Goal: Check status

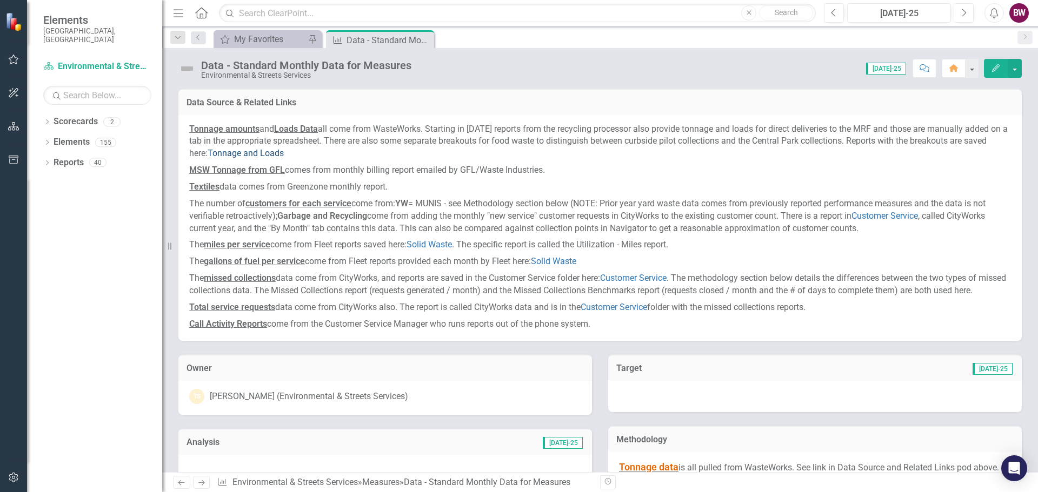
click at [282, 152] on link "Tonnage and Loads" at bounding box center [246, 153] width 76 height 10
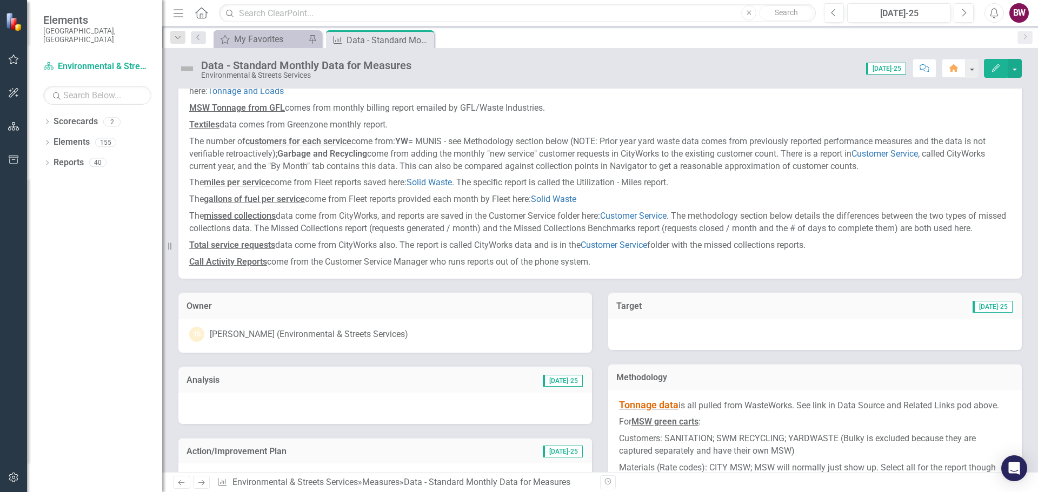
scroll to position [108, 0]
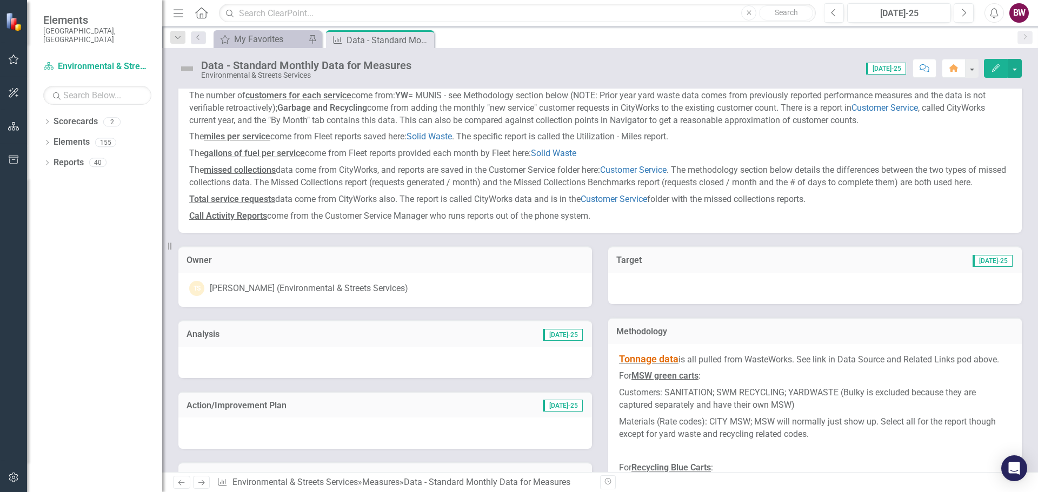
click at [692, 68] on span "[DATE]-25" at bounding box center [886, 69] width 40 height 12
click at [620, 77] on div "Score: N/A Jul-25 Completed Comment Home Edit" at bounding box center [719, 68] width 605 height 18
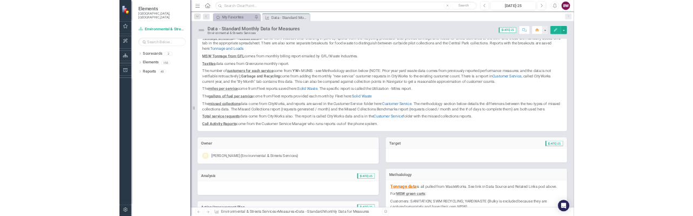
scroll to position [0, 0]
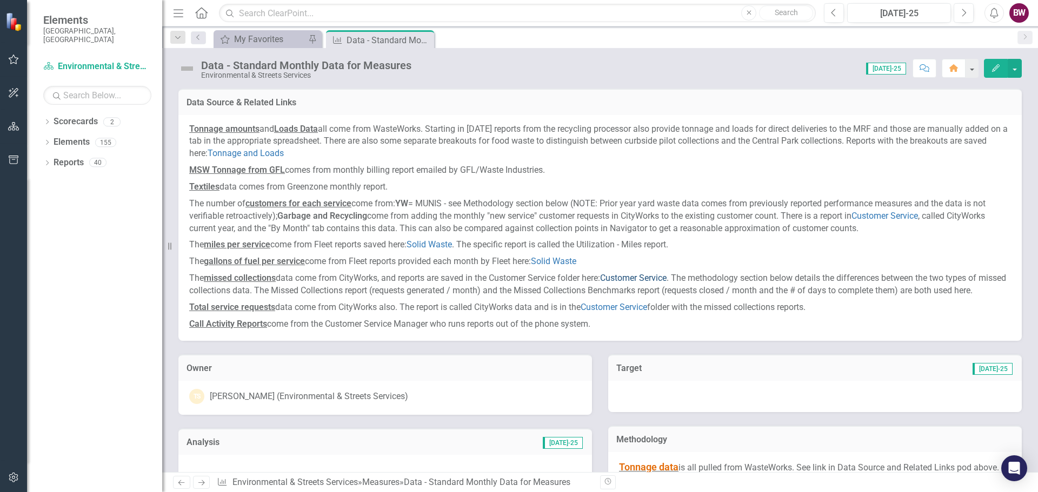
click at [628, 275] on link "Customer Service" at bounding box center [633, 278] width 66 height 10
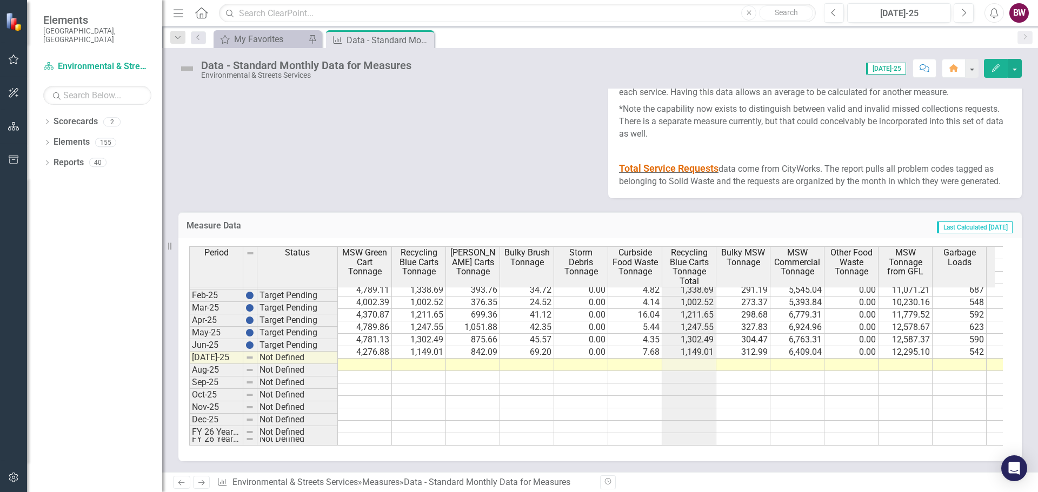
scroll to position [546, 0]
click at [357, 215] on tbody "Jan-24 Target Pending 5,354.36 1,402.26 569.39 43.28 0.00 4.58 1,402.26 334.88 …" at bounding box center [885, 290] width 1392 height 311
click at [692, 215] on td at bounding box center [959, 365] width 54 height 12
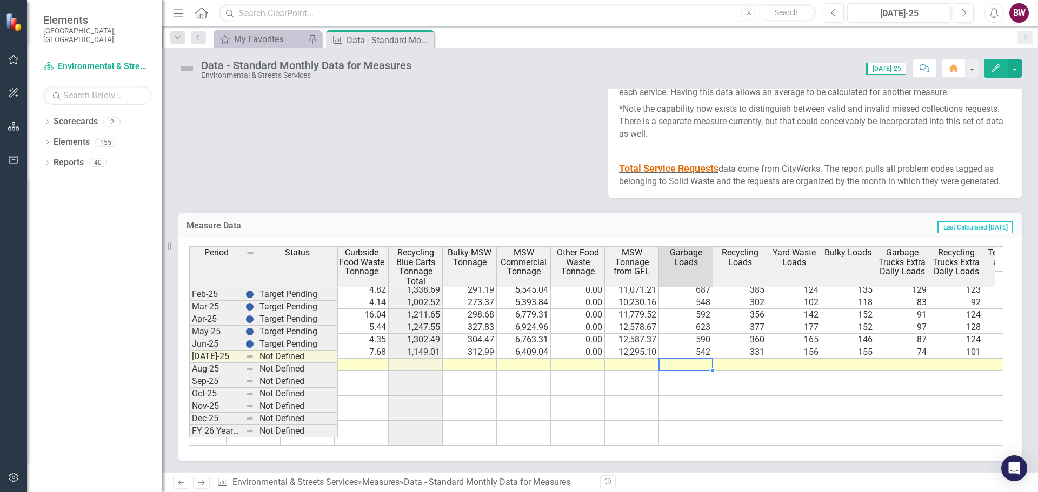
scroll to position [0, 270]
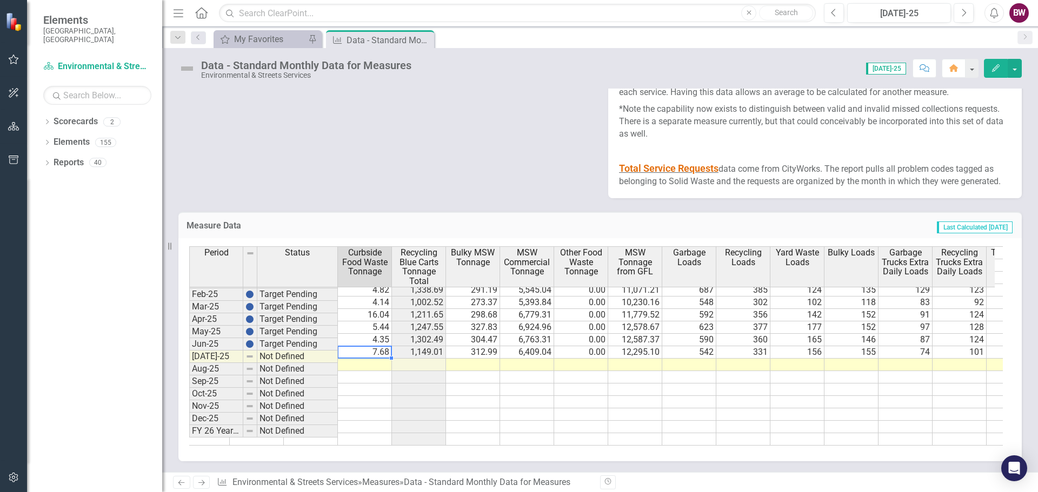
click at [372, 215] on td "7.68" at bounding box center [365, 352] width 54 height 12
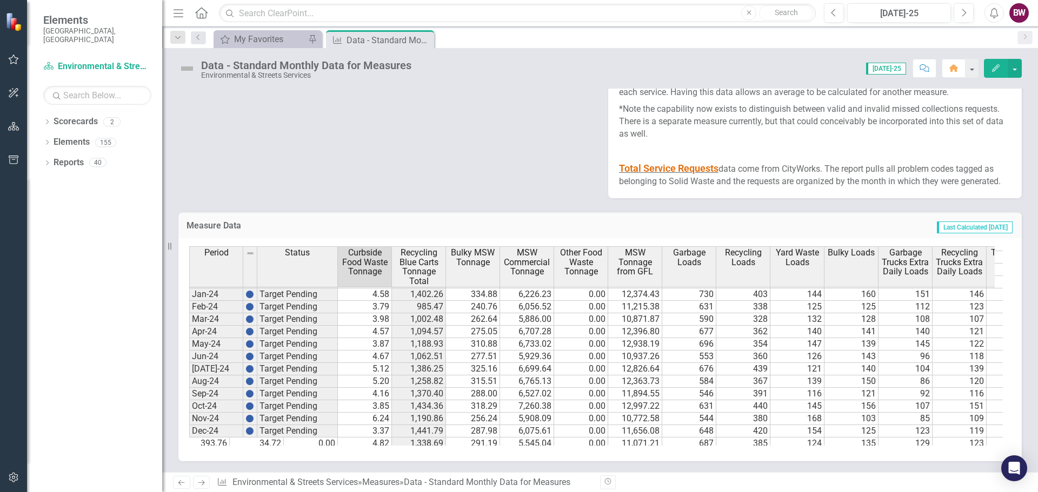
scroll to position [546, 0]
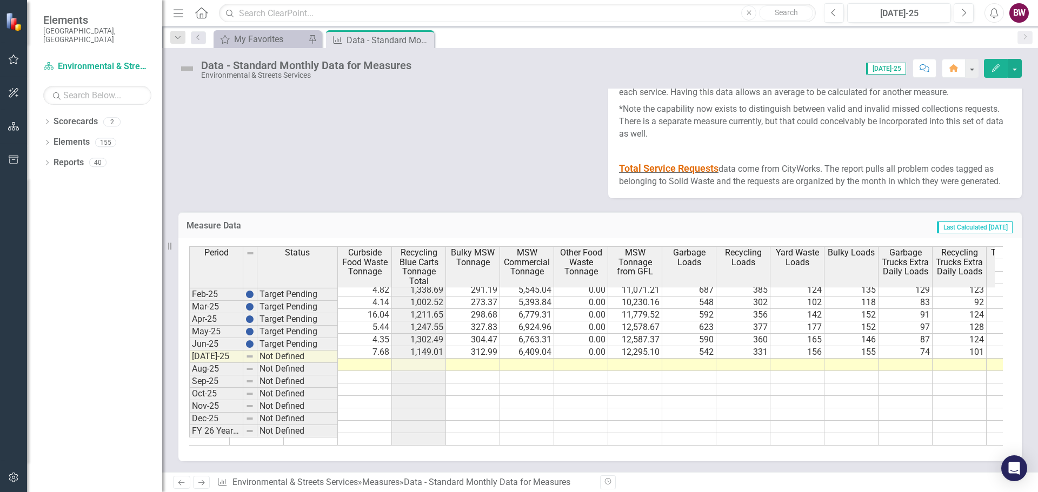
click at [692, 70] on span "[DATE]-25" at bounding box center [886, 69] width 40 height 12
click at [692, 9] on div "[DATE]-25" at bounding box center [899, 13] width 96 height 13
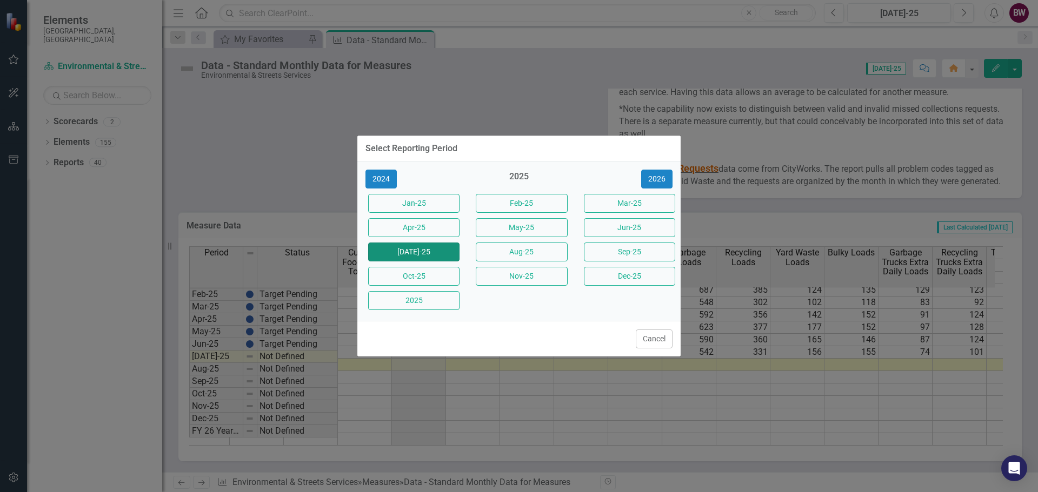
click at [402, 215] on button "[DATE]-25" at bounding box center [413, 252] width 91 height 19
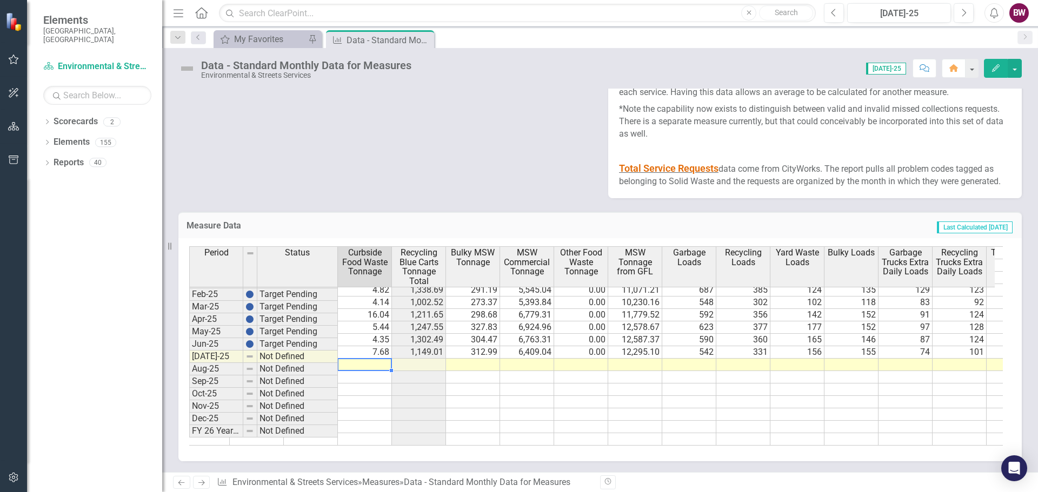
click at [353, 215] on td at bounding box center [365, 365] width 54 height 12
click at [298, 215] on td "Not Defined" at bounding box center [297, 357] width 81 height 12
click at [358, 215] on td at bounding box center [365, 365] width 54 height 12
click at [378, 38] on div "Data - Standard Monthly Data for Measures" at bounding box center [375, 41] width 58 height 14
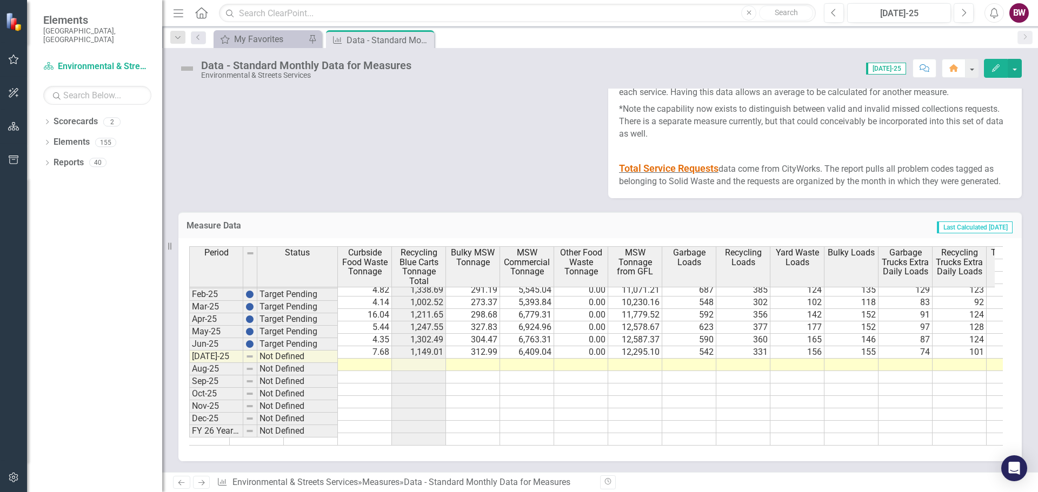
click at [652, 167] on span "Total Service Requests" at bounding box center [668, 168] width 99 height 11
click at [359, 215] on td at bounding box center [365, 365] width 54 height 12
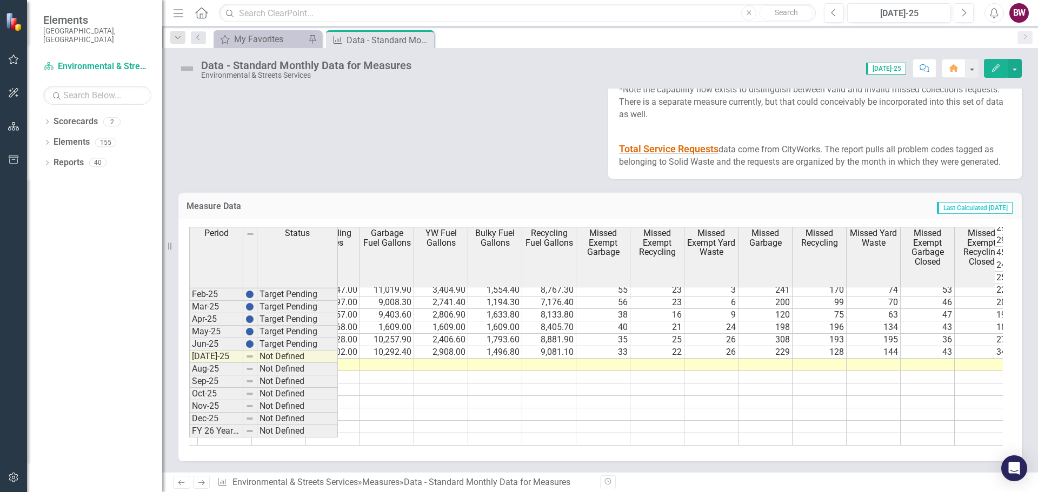
scroll to position [0, 1314]
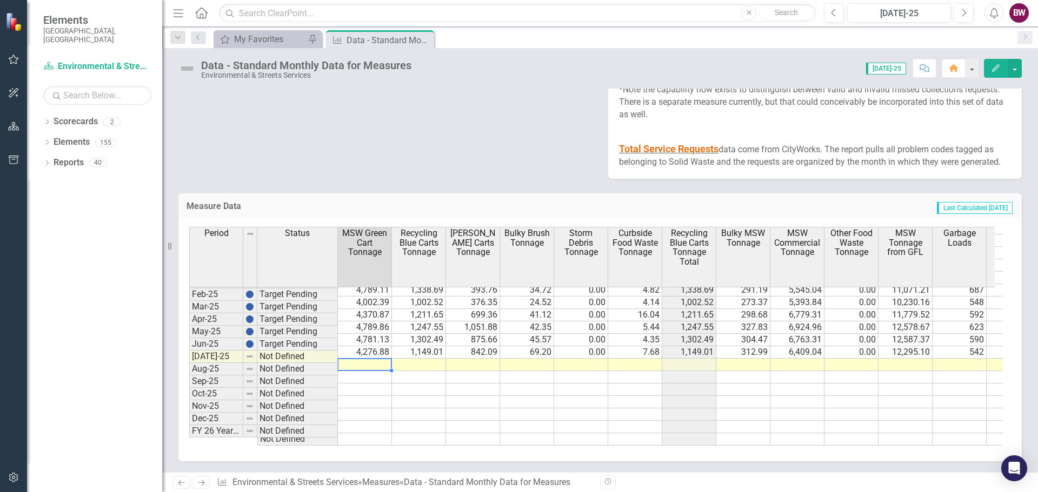
click at [365, 215] on td at bounding box center [365, 365] width 54 height 12
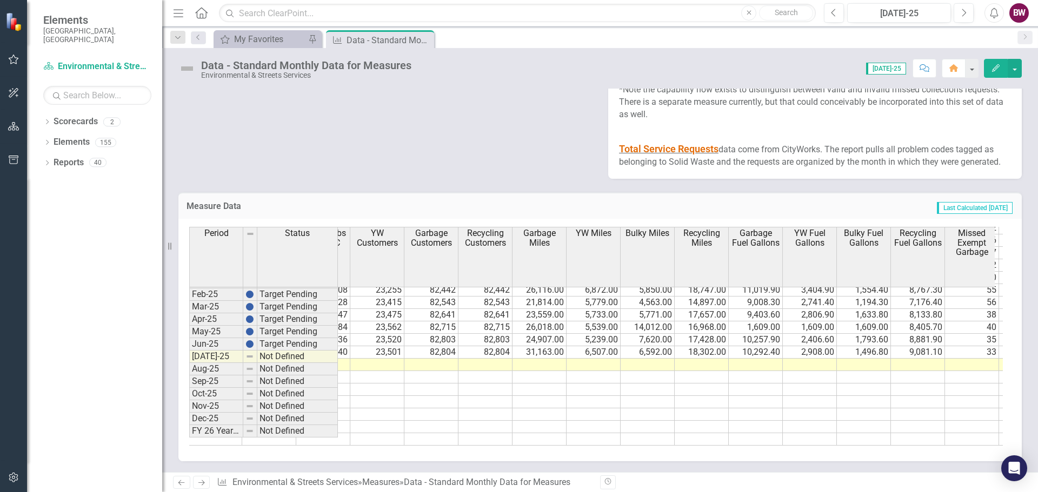
scroll to position [0, 1079]
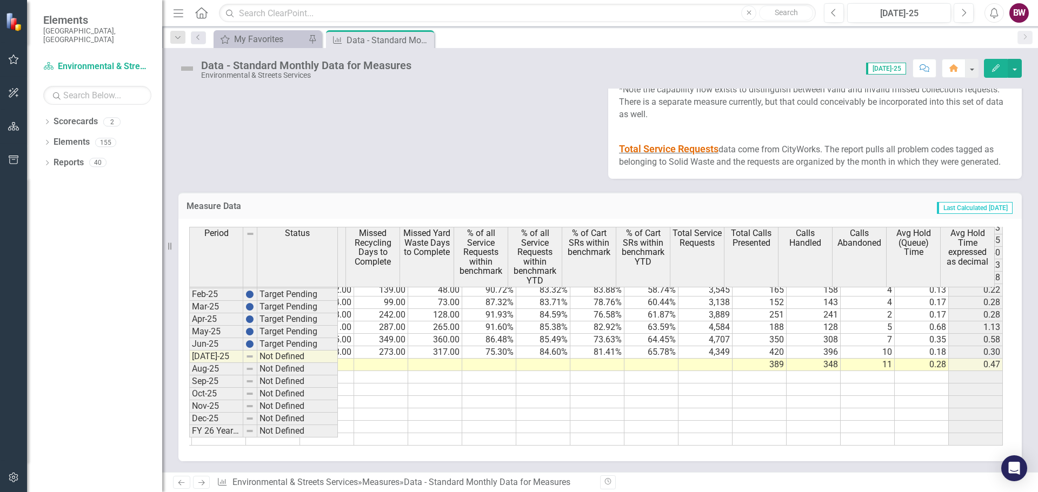
click at [687, 215] on td at bounding box center [705, 365] width 54 height 12
click at [597, 215] on td at bounding box center [597, 365] width 54 height 12
click at [519, 215] on td at bounding box center [543, 365] width 54 height 12
click at [485, 215] on td at bounding box center [489, 365] width 54 height 12
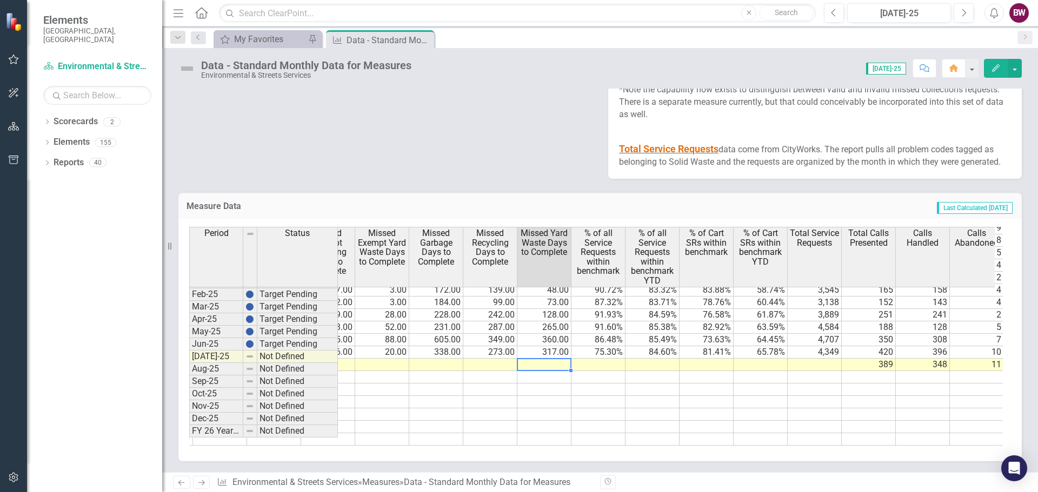
scroll to position [0, 2272]
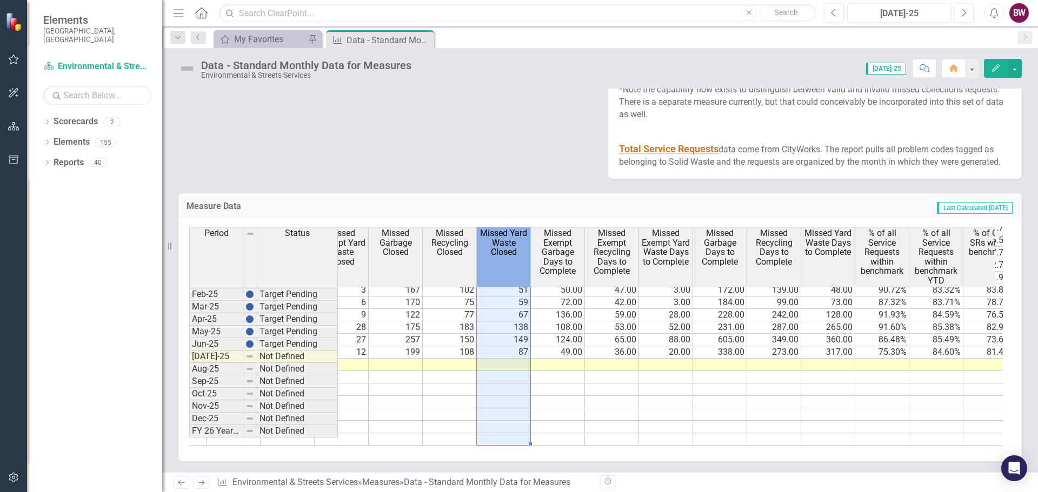
click at [495, 215] on th "Missed Yard Waste Closed" at bounding box center [504, 257] width 54 height 61
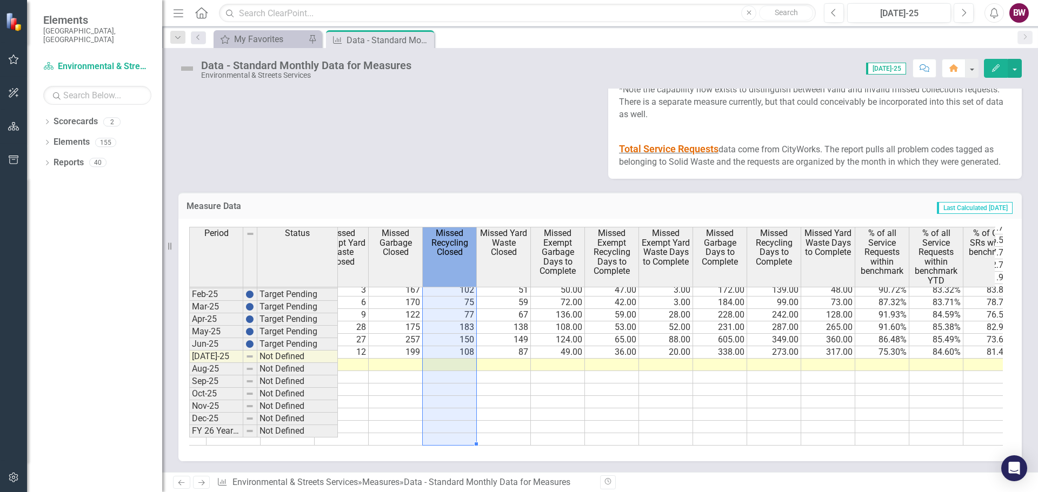
click at [440, 215] on th "Missed Recycling Closed" at bounding box center [450, 257] width 54 height 61
click at [398, 215] on th "Missed Garbage Closed" at bounding box center [396, 257] width 54 height 61
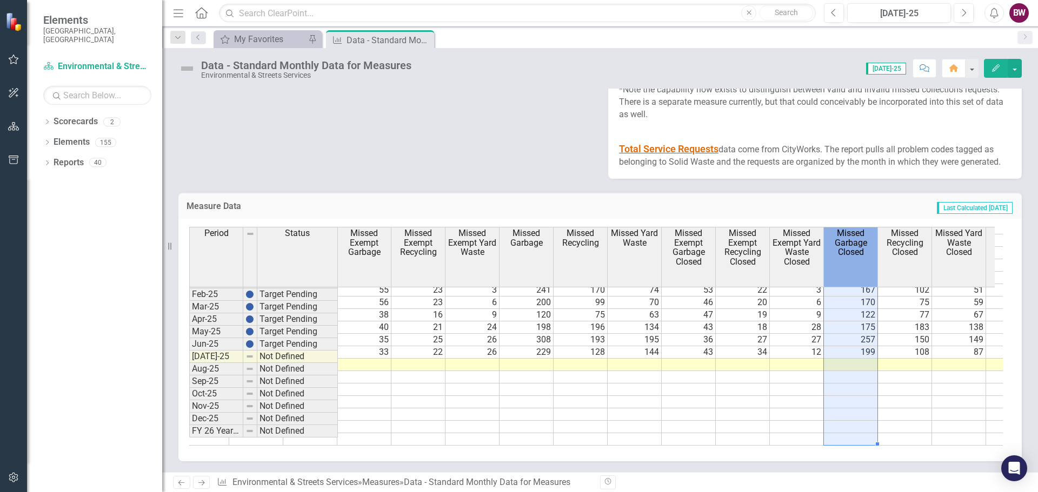
click at [692, 215] on th "Missed Recycling Closed" at bounding box center [905, 257] width 54 height 61
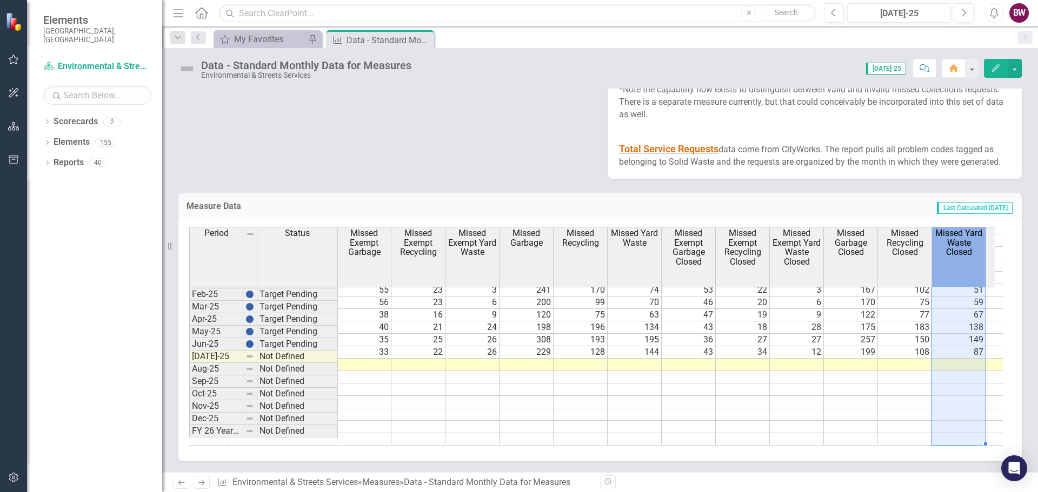
click at [692, 215] on th "Missed Yard Waste Closed" at bounding box center [959, 257] width 54 height 61
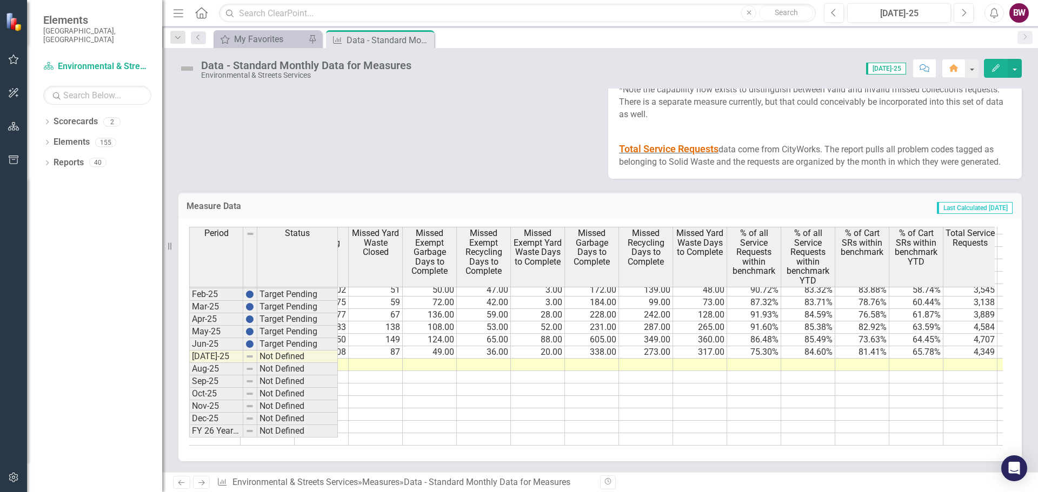
scroll to position [0, 2424]
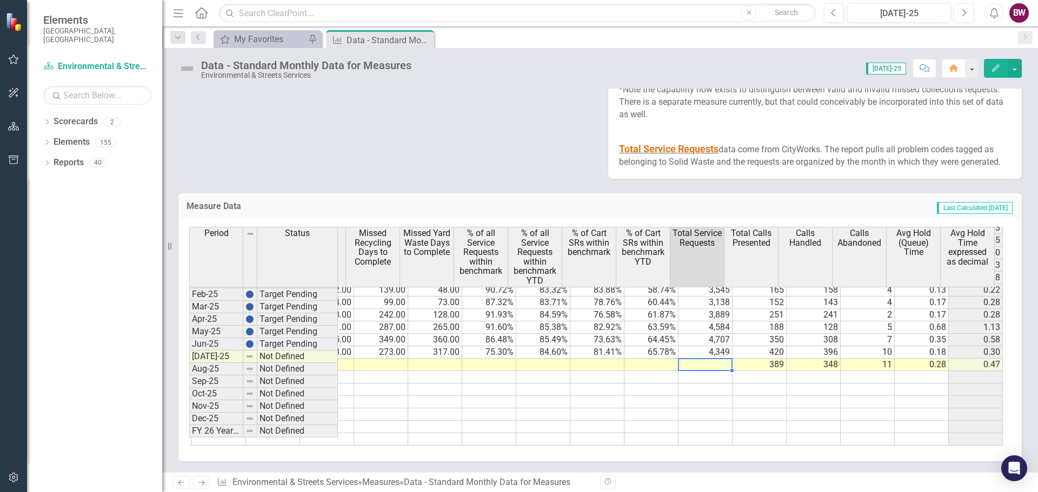
click at [680, 215] on td at bounding box center [705, 365] width 54 height 12
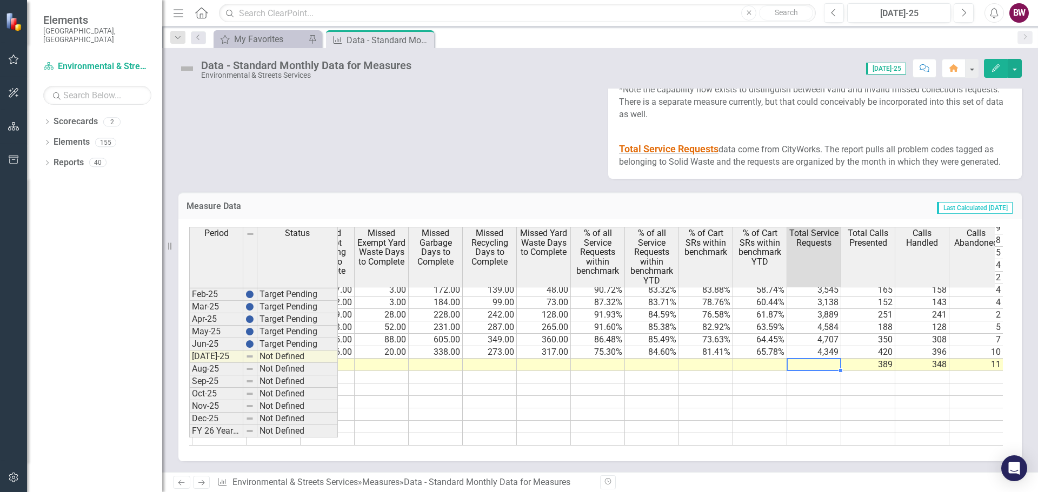
scroll to position [0, 2274]
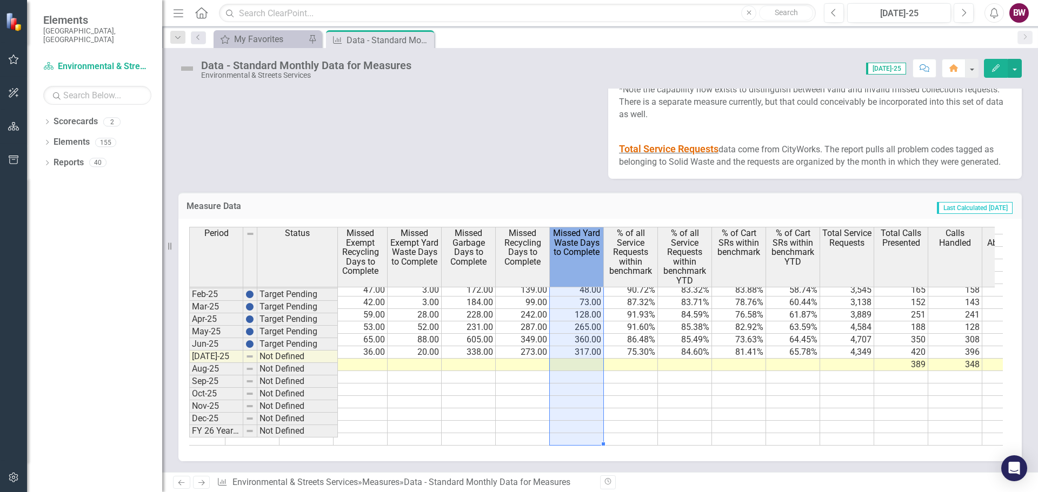
click at [578, 215] on th "Missed Yard Waste Days to Complete" at bounding box center [577, 257] width 54 height 61
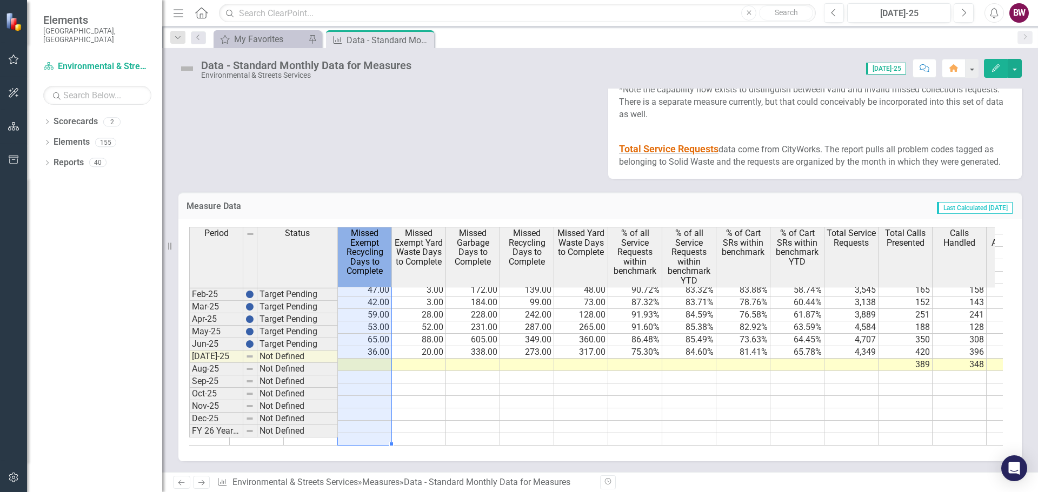
click at [347, 215] on span "Missed Exempt Recycling Days to Complete" at bounding box center [364, 253] width 49 height 48
click at [358, 215] on td at bounding box center [365, 365] width 54 height 12
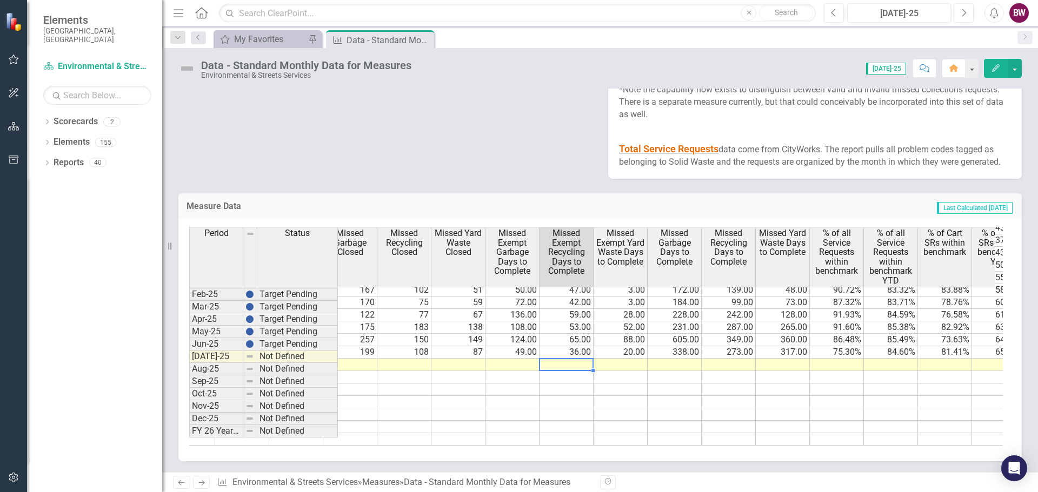
scroll to position [0, 2057]
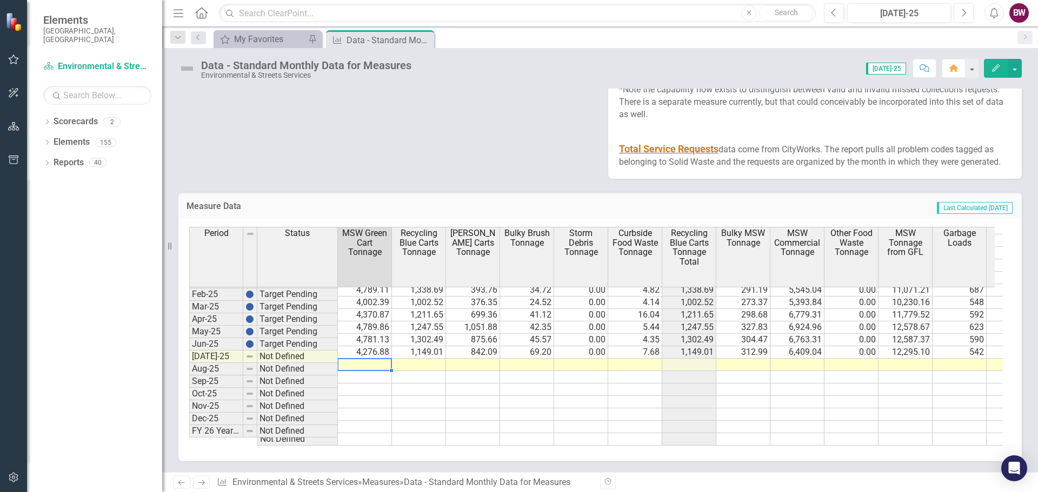
click at [343, 215] on td at bounding box center [365, 365] width 54 height 12
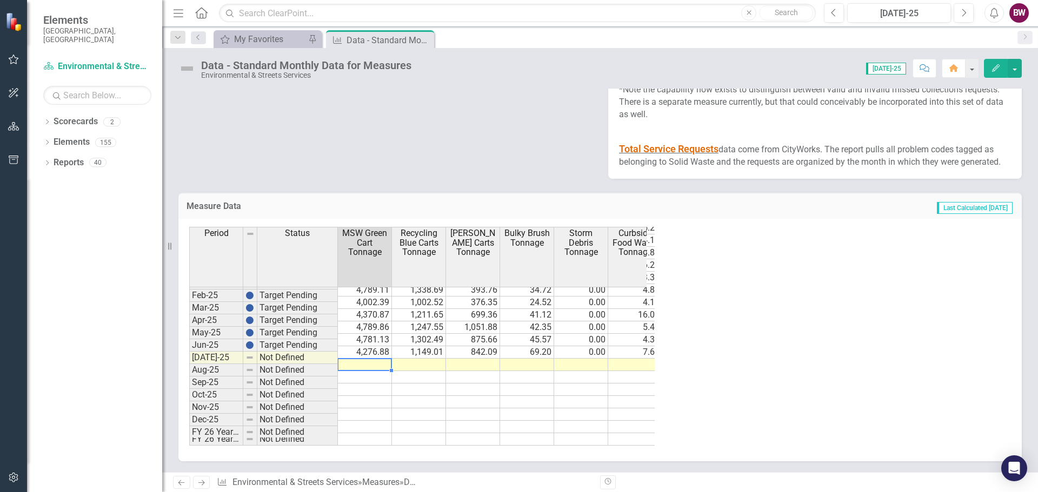
scroll to position [1856, 0]
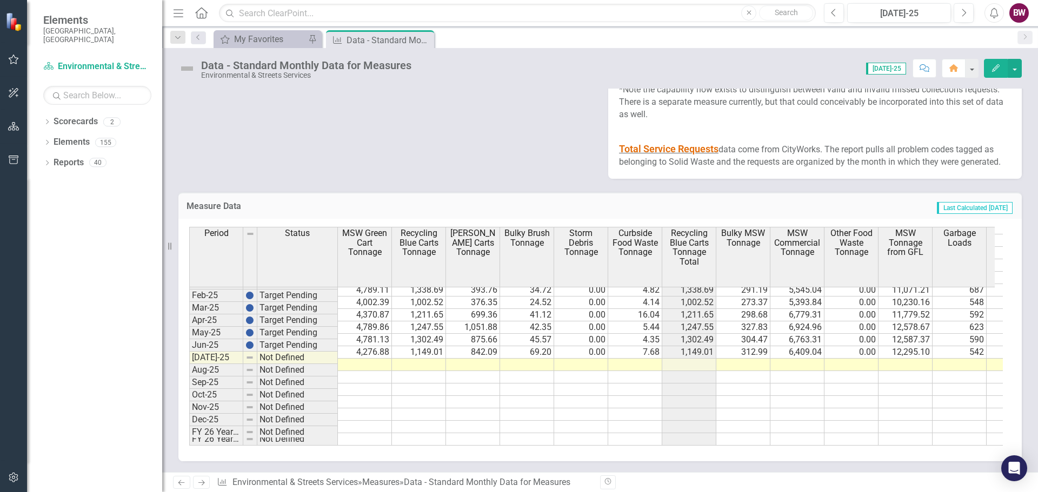
click at [351, 215] on td at bounding box center [365, 365] width 54 height 12
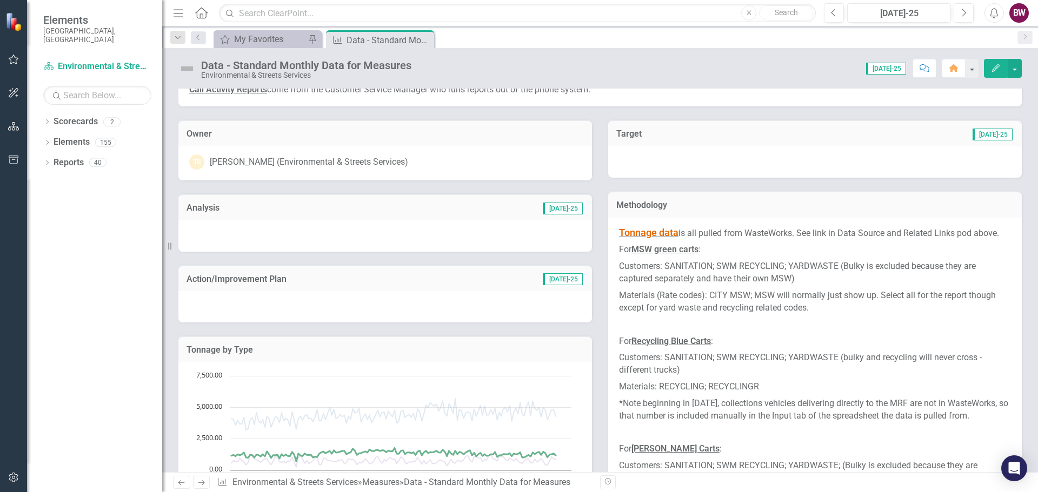
scroll to position [0, 0]
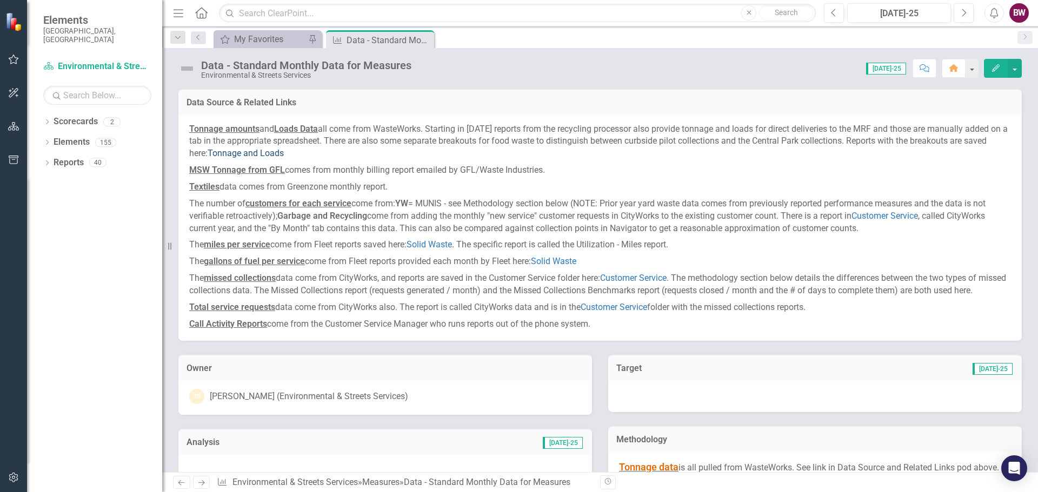
click at [284, 152] on link "Tonnage and Loads" at bounding box center [246, 153] width 76 height 10
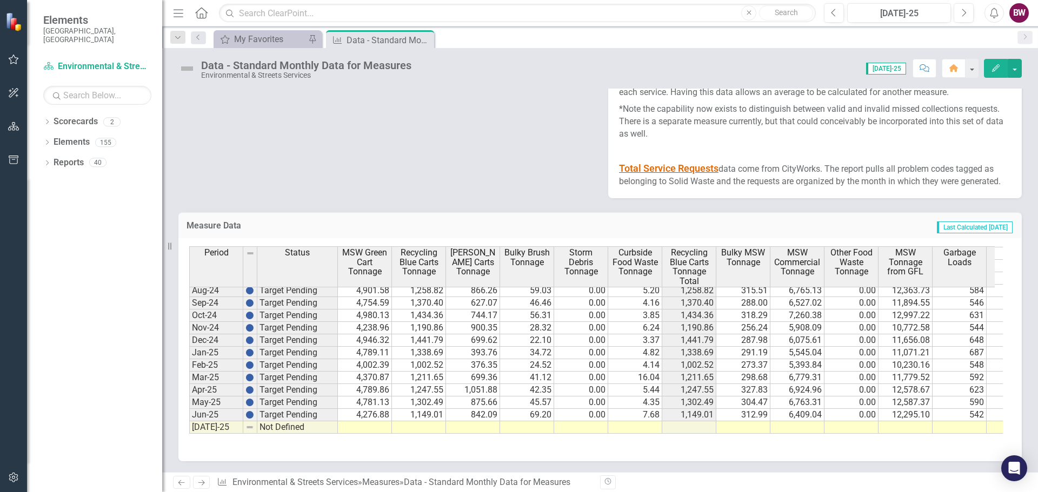
scroll to position [546, 0]
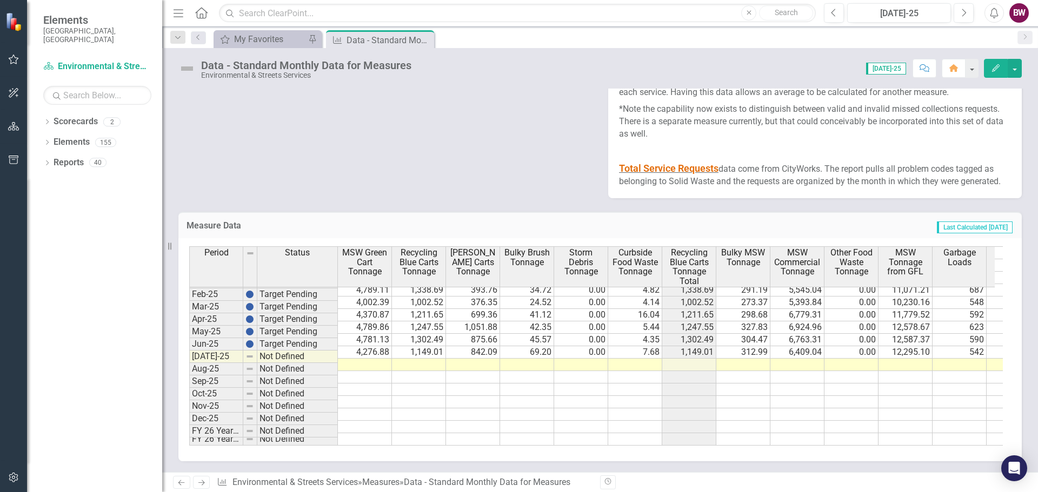
click at [376, 363] on tbody "Sep-23 Target Pending 3,890.48 1,092.46 802.69 154.33 0.00 3.14 1,092.46 322.12…" at bounding box center [885, 265] width 1392 height 361
